Goal: Check status: Check status

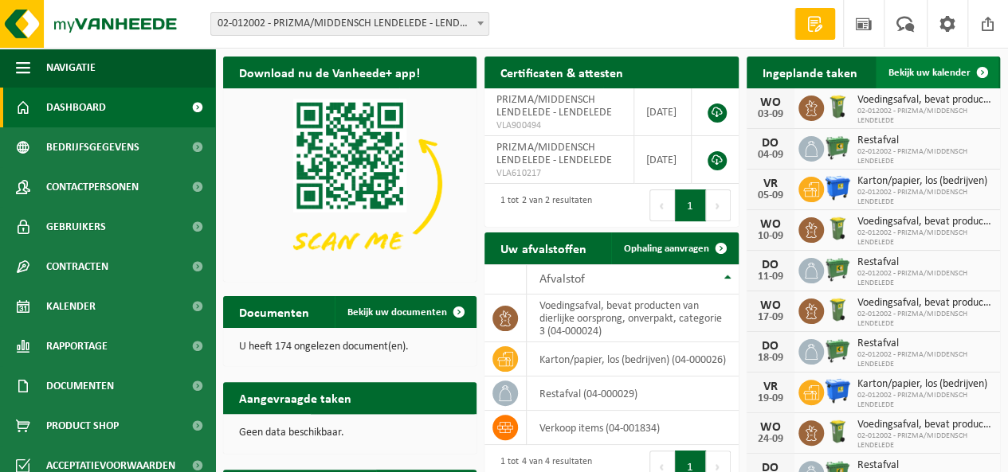
click at [938, 71] on span "Bekijk uw kalender" at bounding box center [929, 73] width 82 height 10
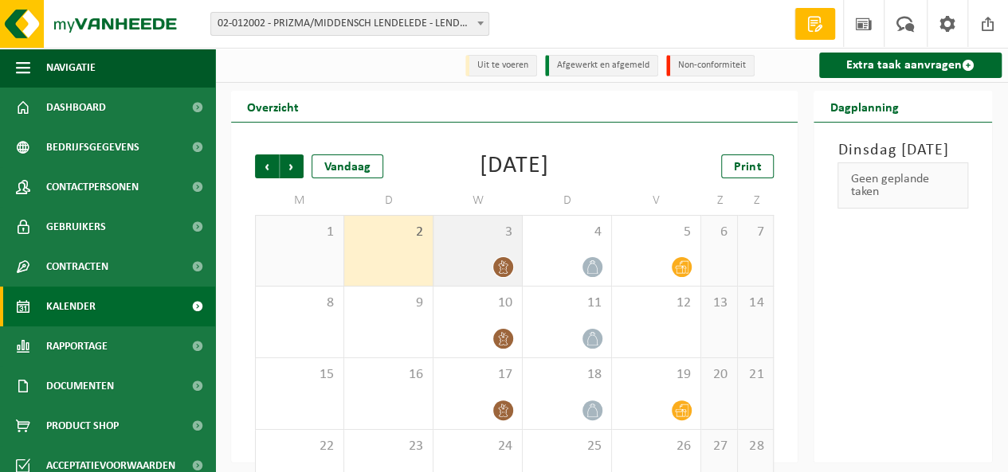
click at [486, 251] on div "3" at bounding box center [477, 251] width 88 height 70
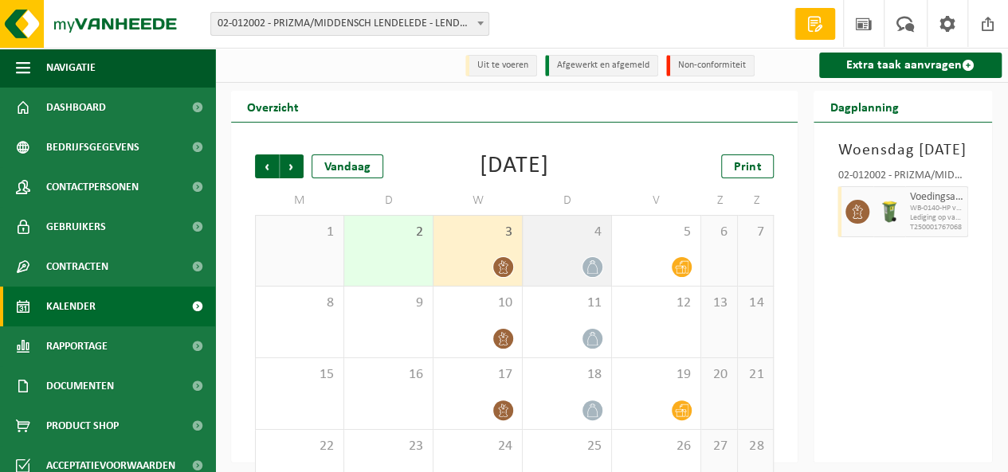
click at [566, 249] on div "4" at bounding box center [567, 251] width 88 height 70
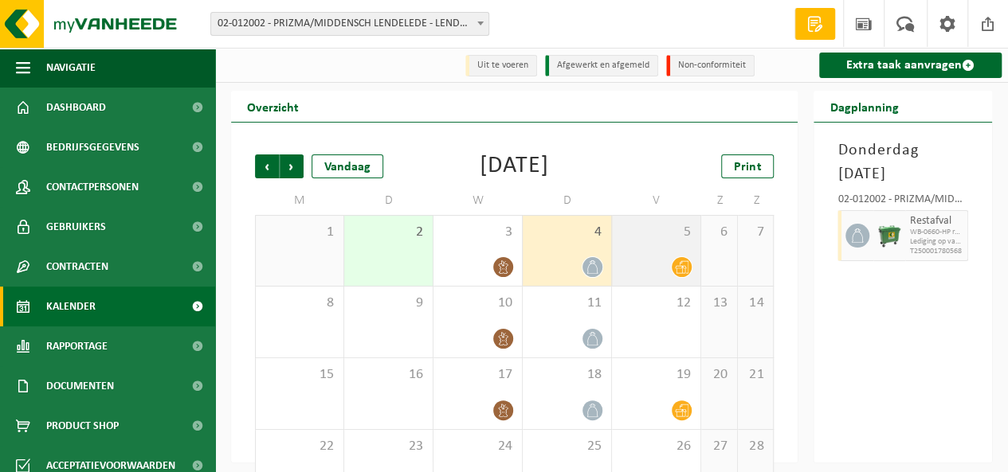
click at [648, 241] on div "5" at bounding box center [656, 251] width 88 height 70
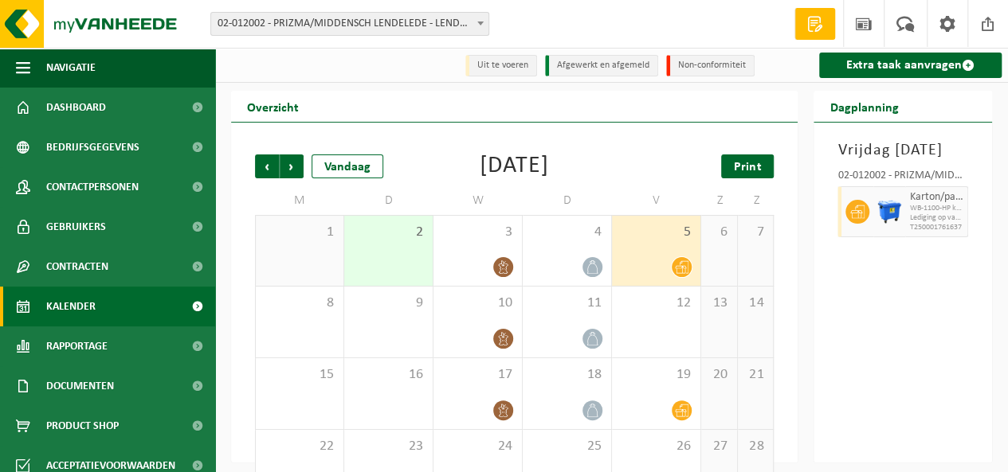
click at [750, 166] on span "Print" at bounding box center [747, 167] width 27 height 13
